Goal: Information Seeking & Learning: Learn about a topic

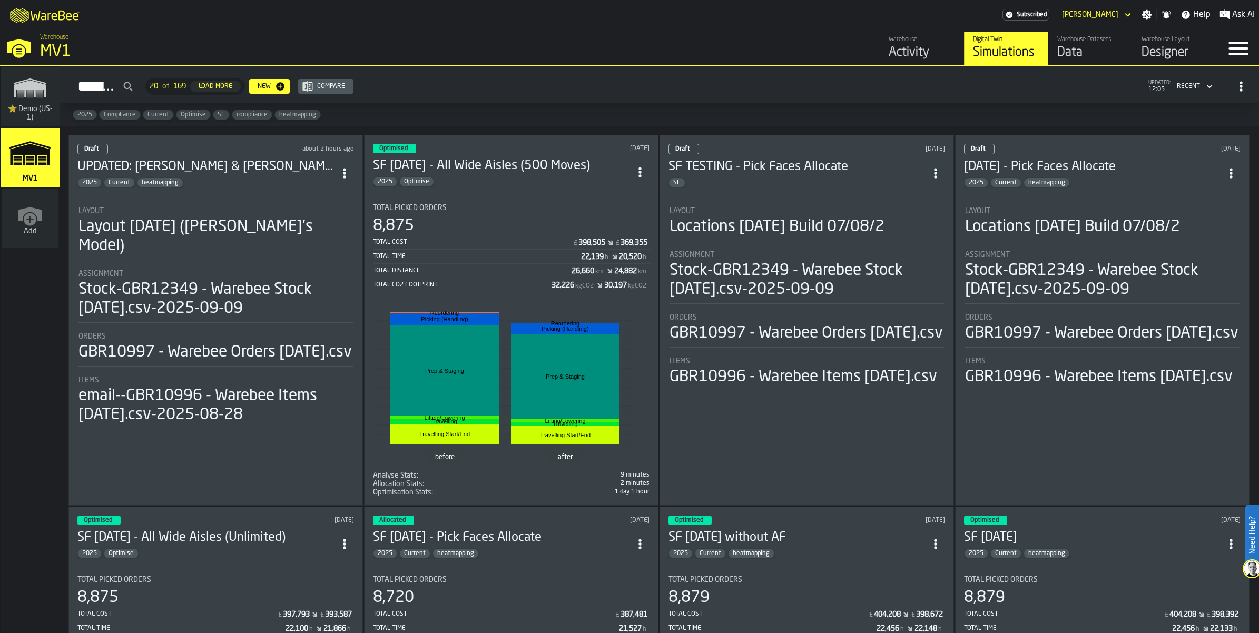
click at [193, 175] on h3 "UPDATED: [PERSON_NAME] & [PERSON_NAME] [DATE]" at bounding box center [206, 167] width 258 height 17
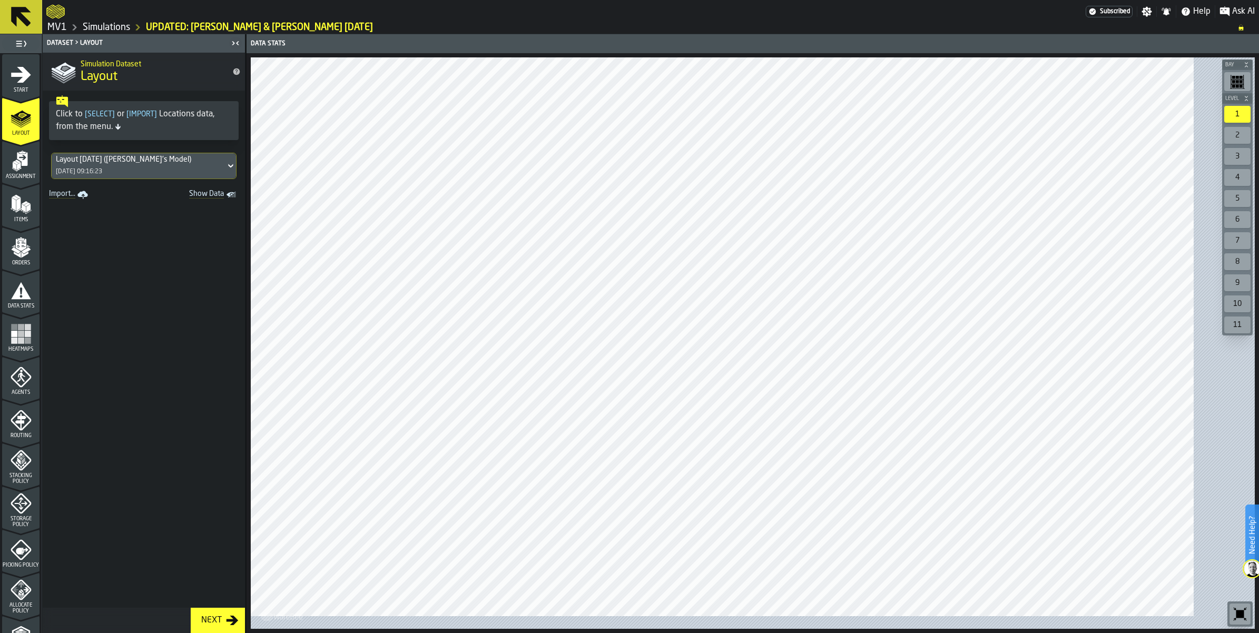
click at [226, 622] on div "Next" at bounding box center [211, 620] width 29 height 13
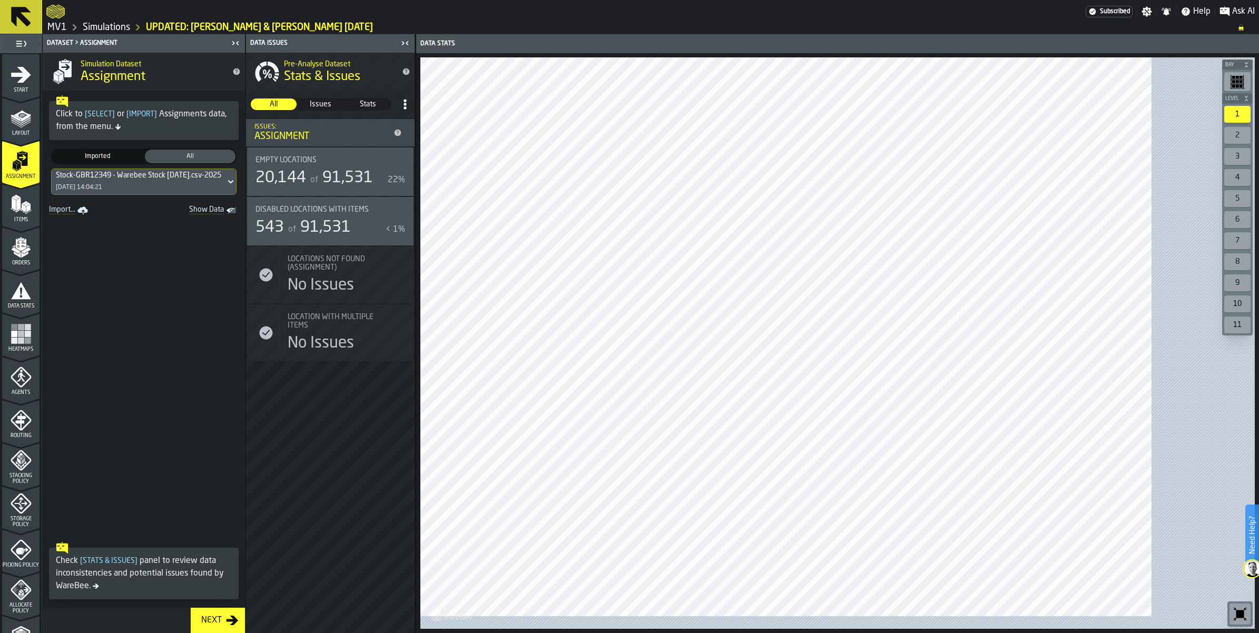
click at [24, 343] on rect "menu Heatmaps" at bounding box center [21, 340] width 6 height 6
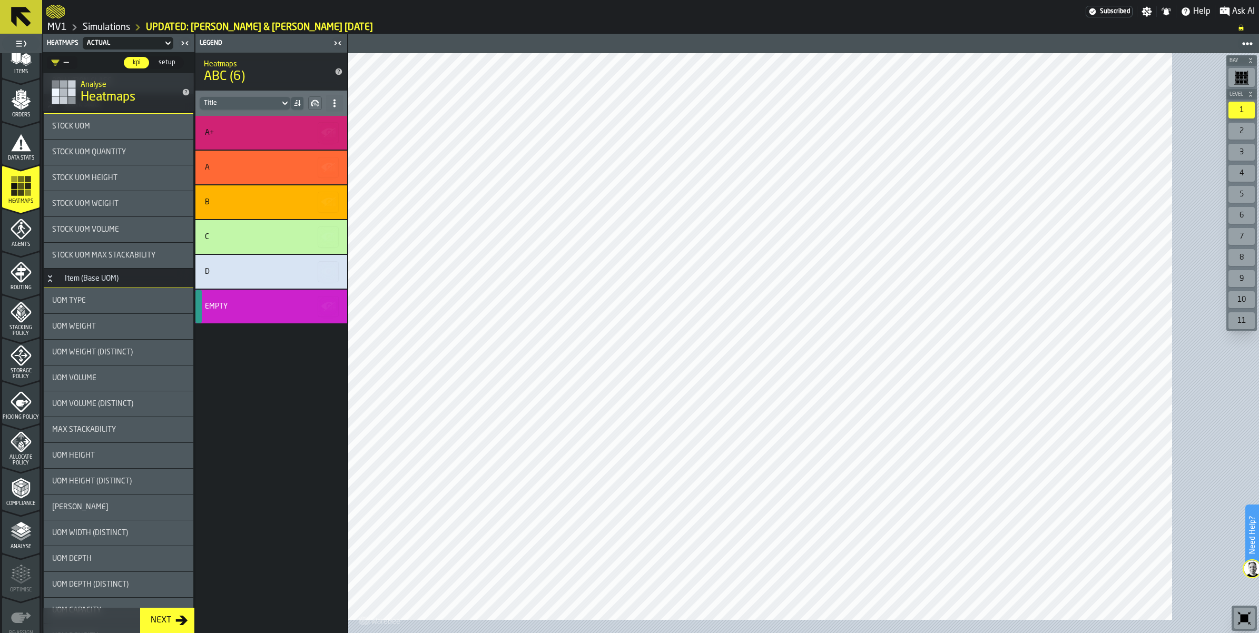
scroll to position [198, 0]
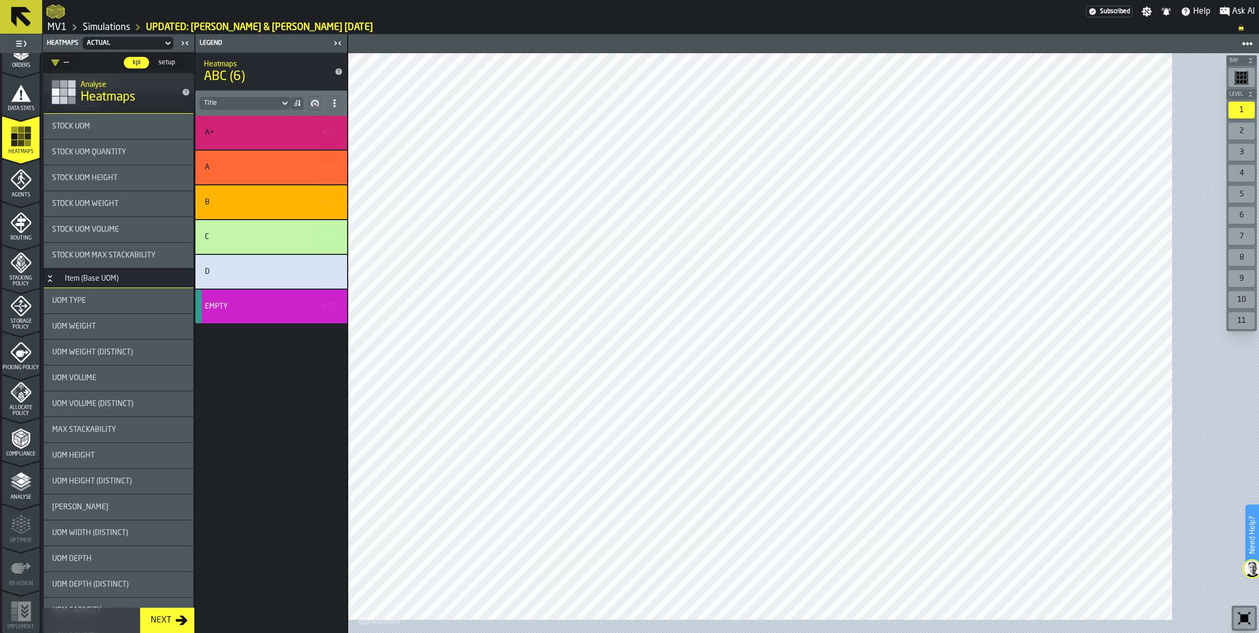
click at [29, 330] on span "Storage Policy" at bounding box center [20, 325] width 37 height 12
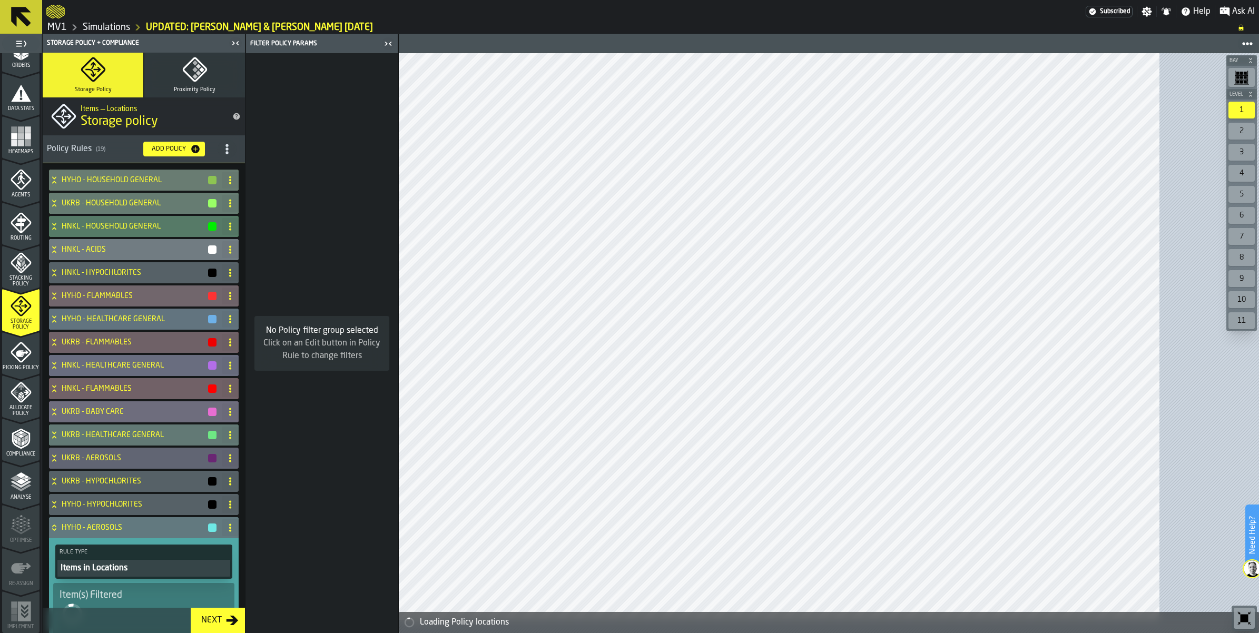
click at [60, 184] on icon at bounding box center [54, 180] width 11 height 8
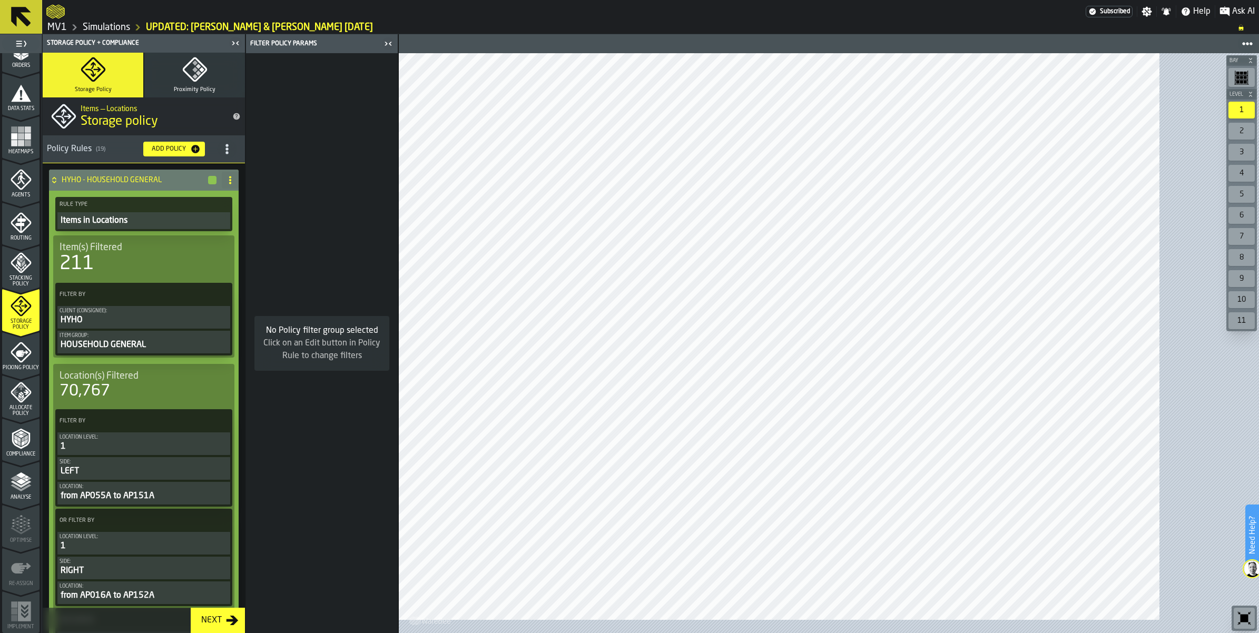
click at [182, 351] on div "HOUSEHOLD GENERAL" at bounding box center [144, 345] width 169 height 13
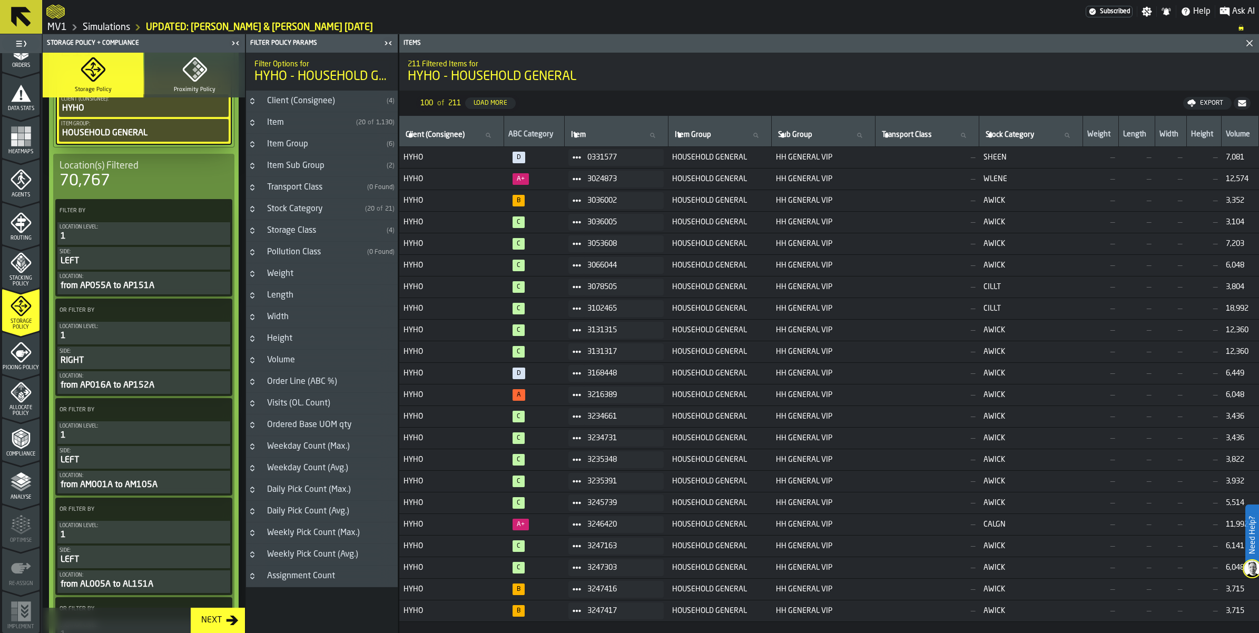
scroll to position [263, 0]
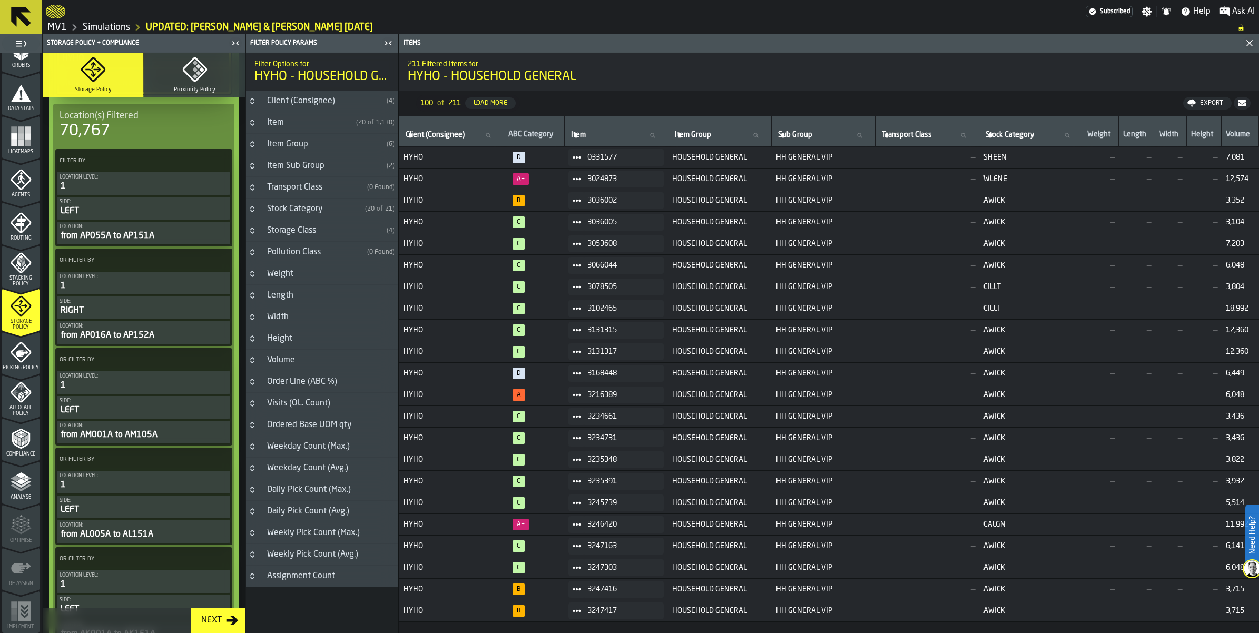
click at [32, 61] on icon "menu Orders" at bounding box center [21, 50] width 21 height 21
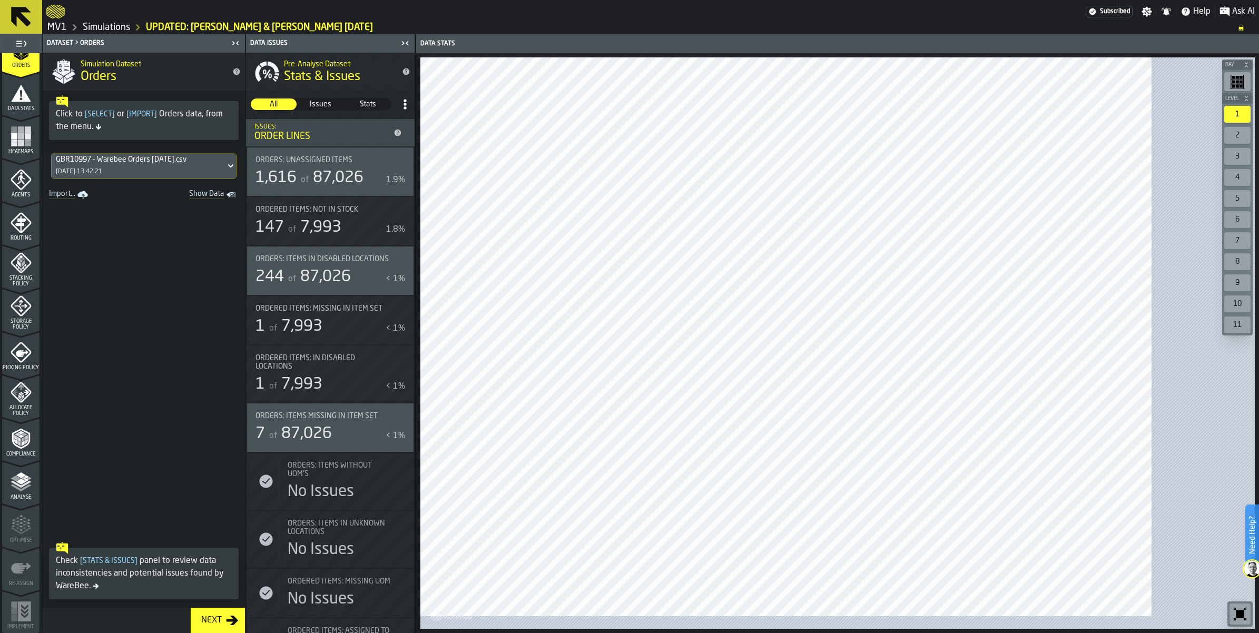
click at [224, 200] on span "Show Data" at bounding box center [188, 195] width 72 height 11
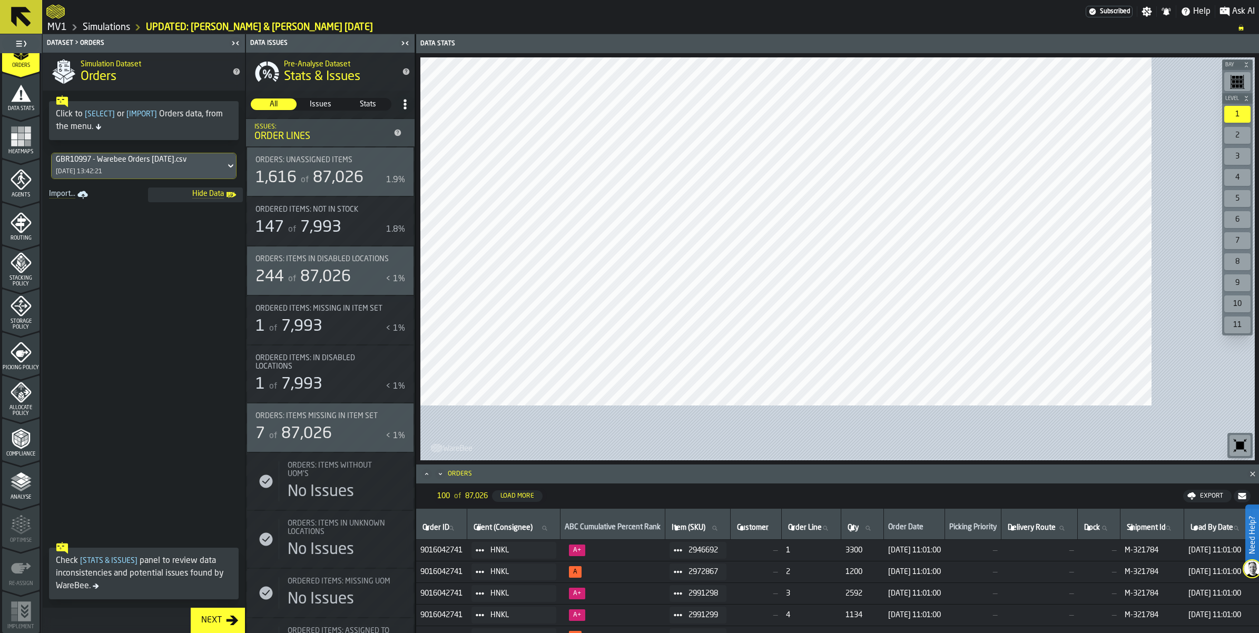
click at [726, 522] on label "Item (SKU) Item (SKU)" at bounding box center [698, 529] width 56 height 14
click at [726, 522] on input "Item (SKU) Item (SKU)" at bounding box center [698, 529] width 56 height 14
paste input "*******"
type input "*******"
click at [19, 16] on icon at bounding box center [21, 17] width 20 height 20
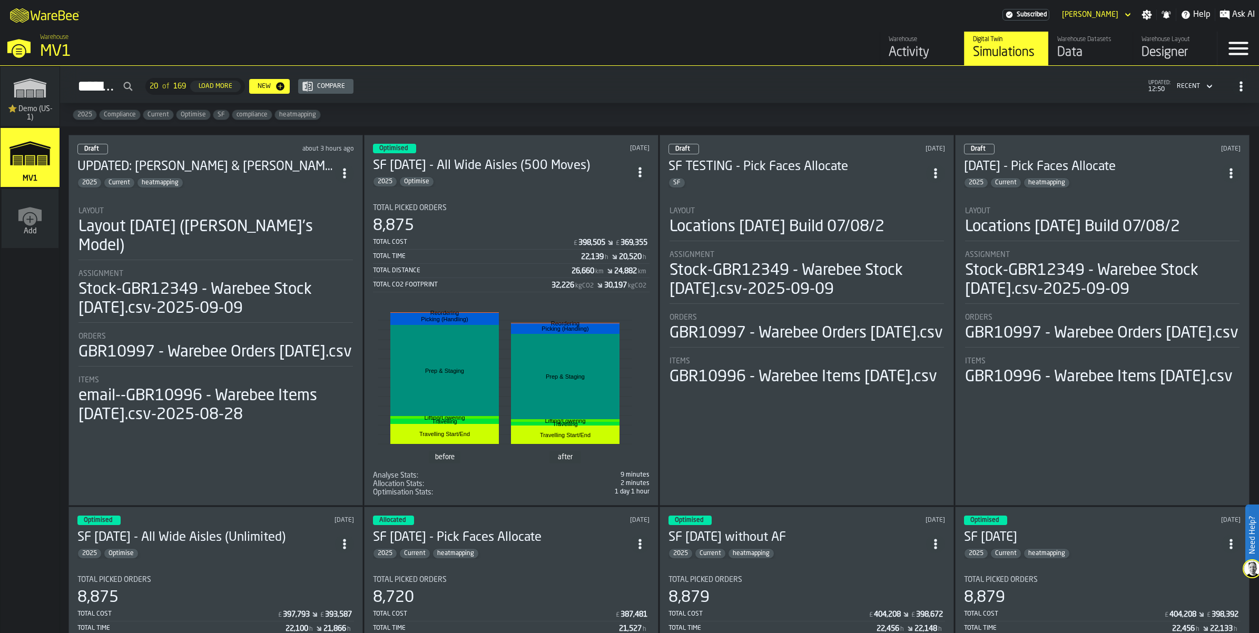
click at [256, 188] on div "2025 Current heatmapping" at bounding box center [206, 183] width 258 height 11
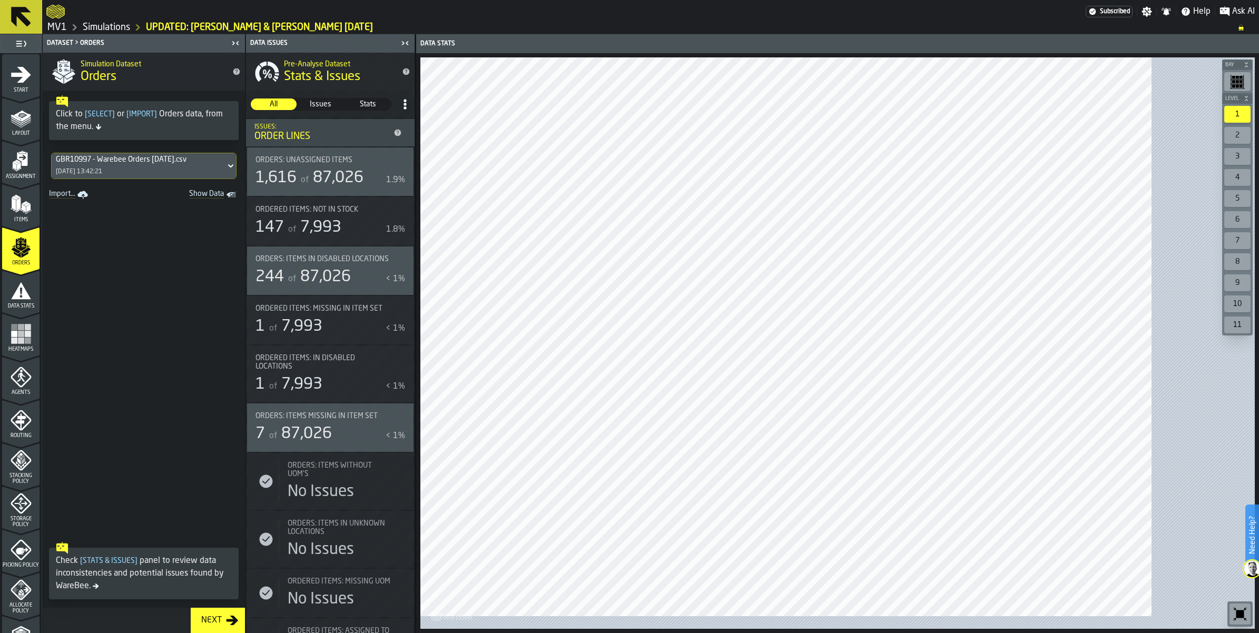
click at [32, 258] on icon "menu Orders" at bounding box center [21, 247] width 21 height 21
